Goal: Task Accomplishment & Management: Manage account settings

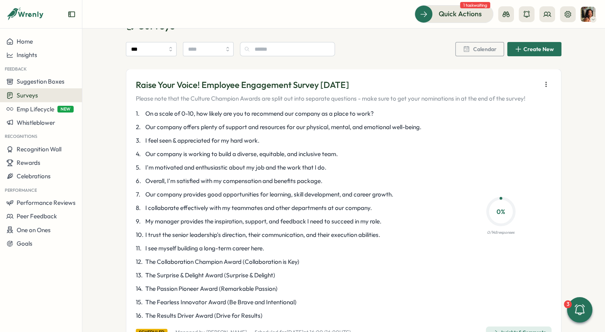
scroll to position [14, 0]
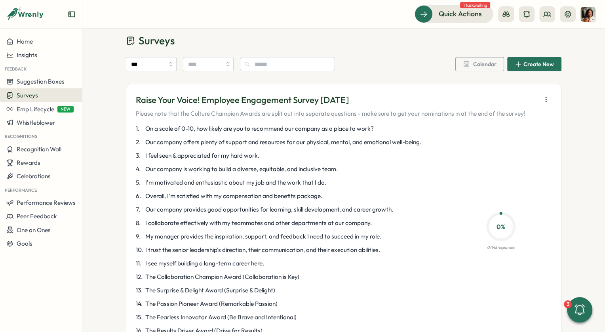
click at [545, 97] on icon "button" at bounding box center [546, 99] width 8 height 8
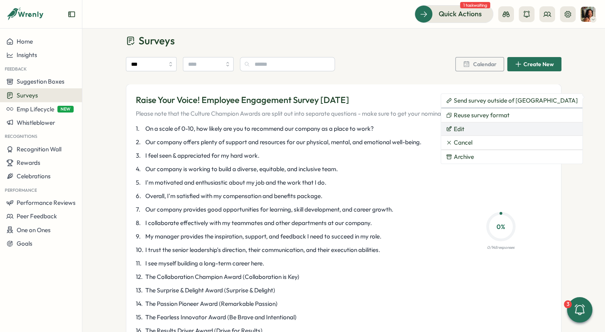
click at [495, 125] on button "Edit" at bounding box center [511, 128] width 141 height 13
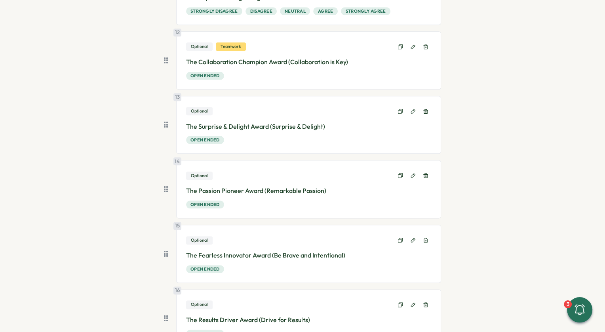
scroll to position [874, 0]
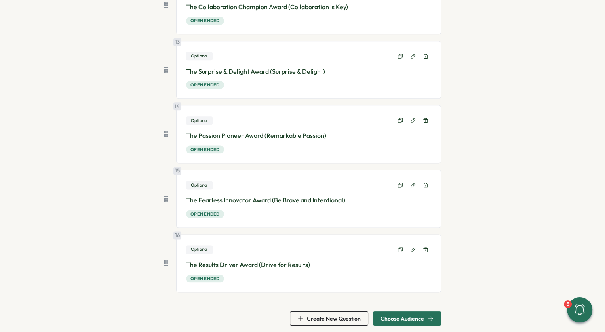
click at [396, 315] on span "Choose Audience" at bounding box center [402, 318] width 44 height 6
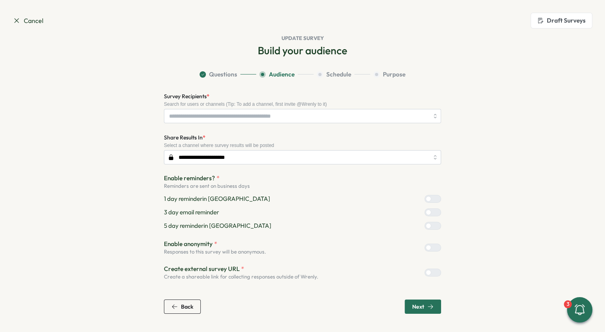
scroll to position [0, 0]
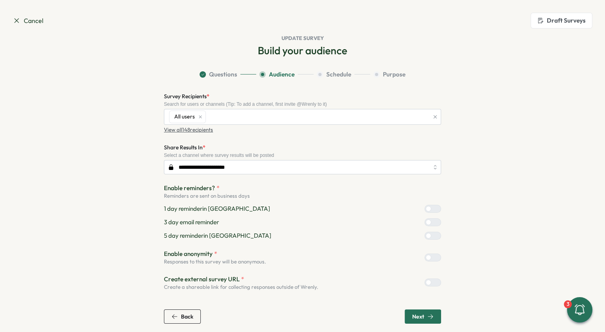
click at [420, 306] on div "**********" at bounding box center [302, 207] width 277 height 232
click at [415, 316] on span "Next" at bounding box center [418, 316] width 12 height 6
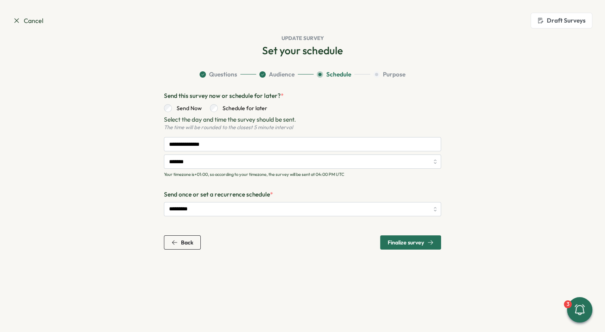
click at [15, 22] on icon at bounding box center [17, 21] width 8 height 8
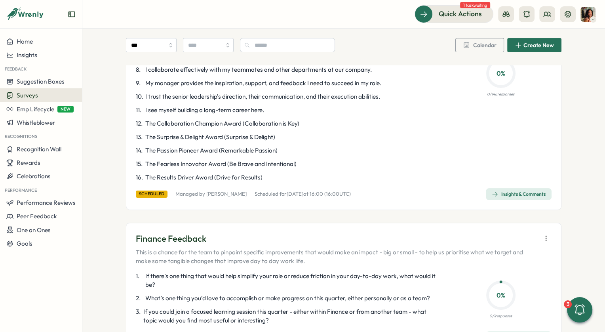
scroll to position [169, 0]
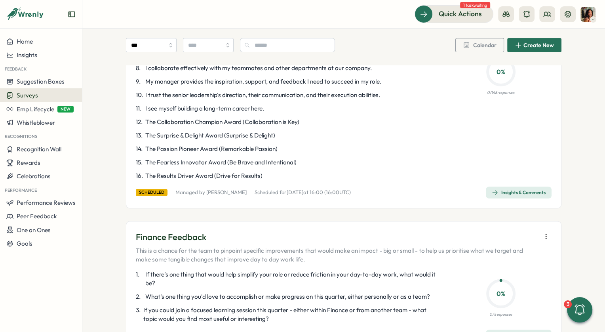
drag, startPoint x: 256, startPoint y: 195, endPoint x: 350, endPoint y: 195, distance: 94.6
click at [350, 195] on div "scheduled Managed by [PERSON_NAME] Scheduled for [DATE] 16:00 ( 16:00 UTC) Insi…" at bounding box center [344, 192] width 416 height 12
drag, startPoint x: 350, startPoint y: 195, endPoint x: 264, endPoint y: 192, distance: 86.7
click at [264, 192] on div "scheduled Managed by [PERSON_NAME] Scheduled for [DATE] 16:00 ( 16:00 UTC) Insi…" at bounding box center [344, 192] width 416 height 12
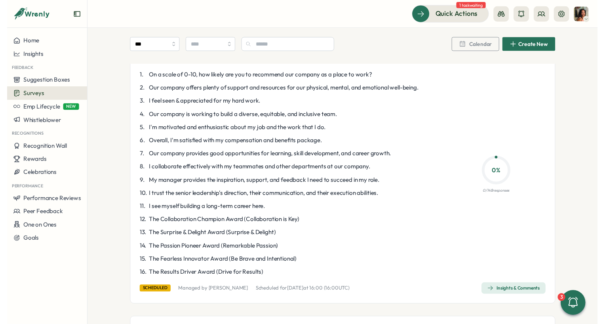
scroll to position [0, 0]
